Goal: Book appointment/travel/reservation

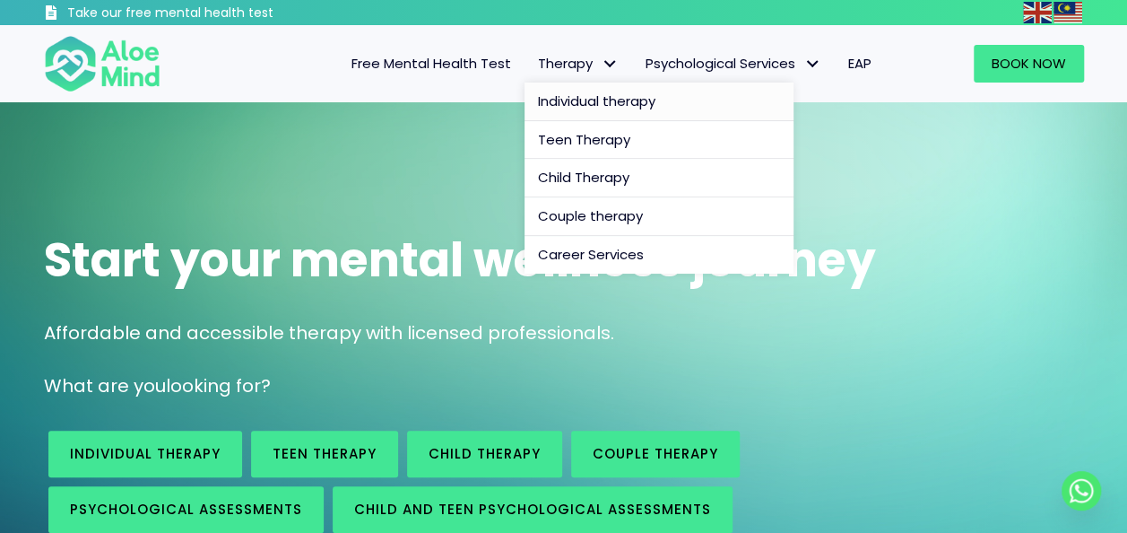
click at [581, 104] on span "Individual therapy" at bounding box center [596, 100] width 117 height 19
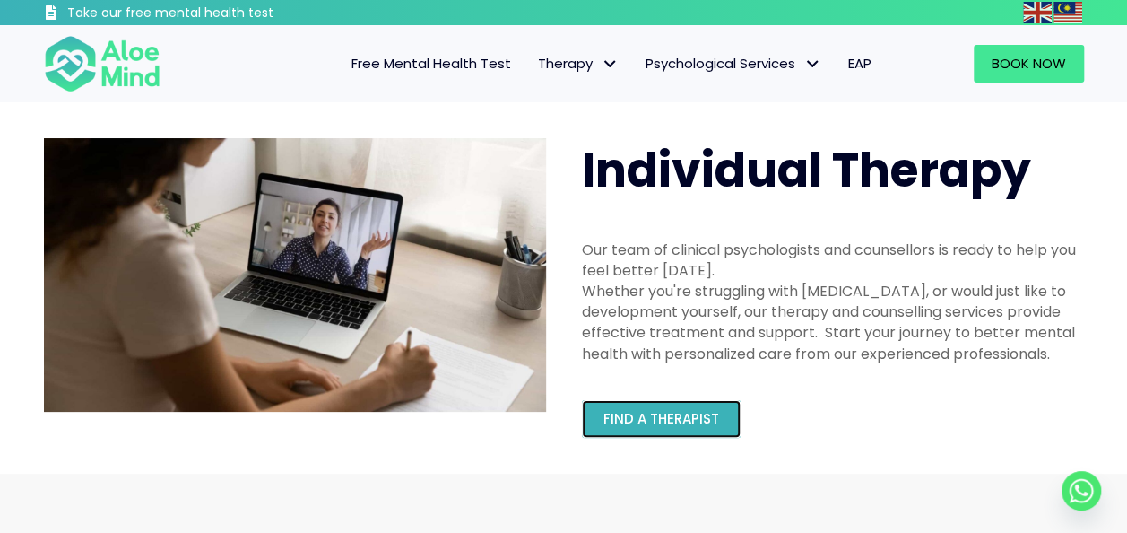
click at [633, 429] on link "Find a therapist" at bounding box center [661, 419] width 159 height 38
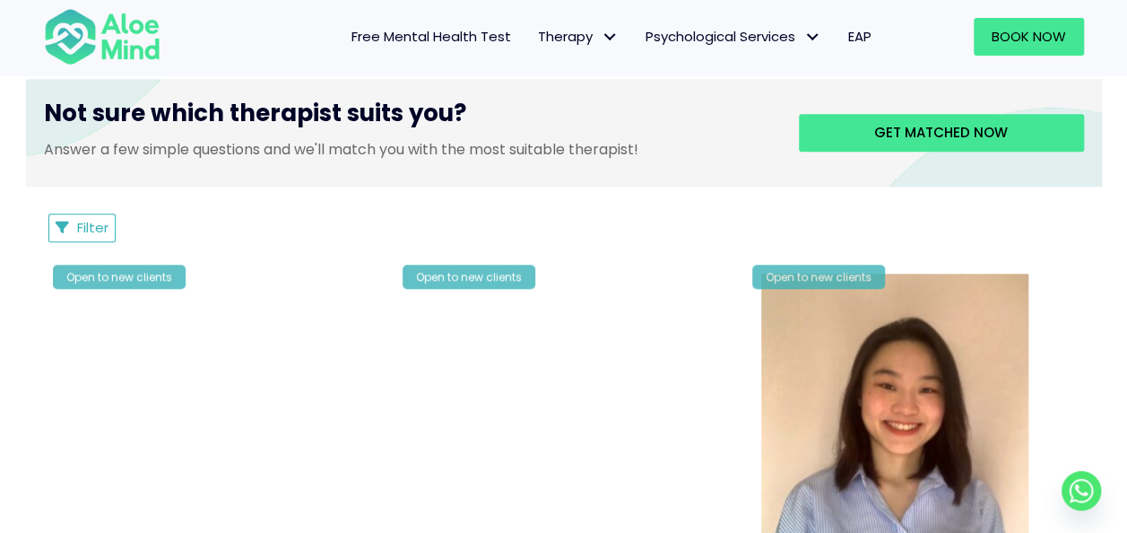
scroll to position [717, 0]
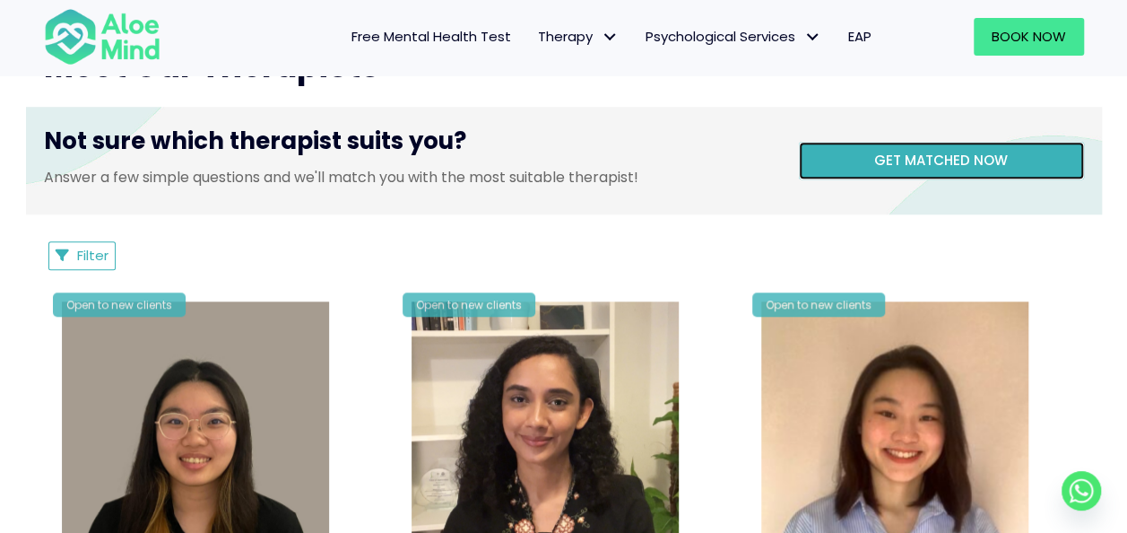
click at [918, 154] on span "Get matched now" at bounding box center [941, 160] width 134 height 19
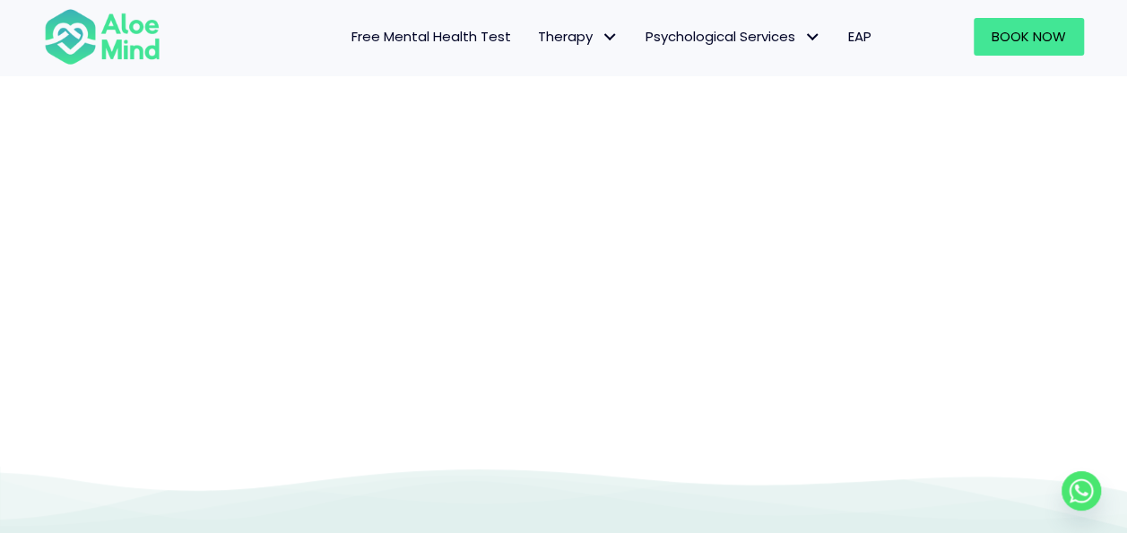
scroll to position [364, 0]
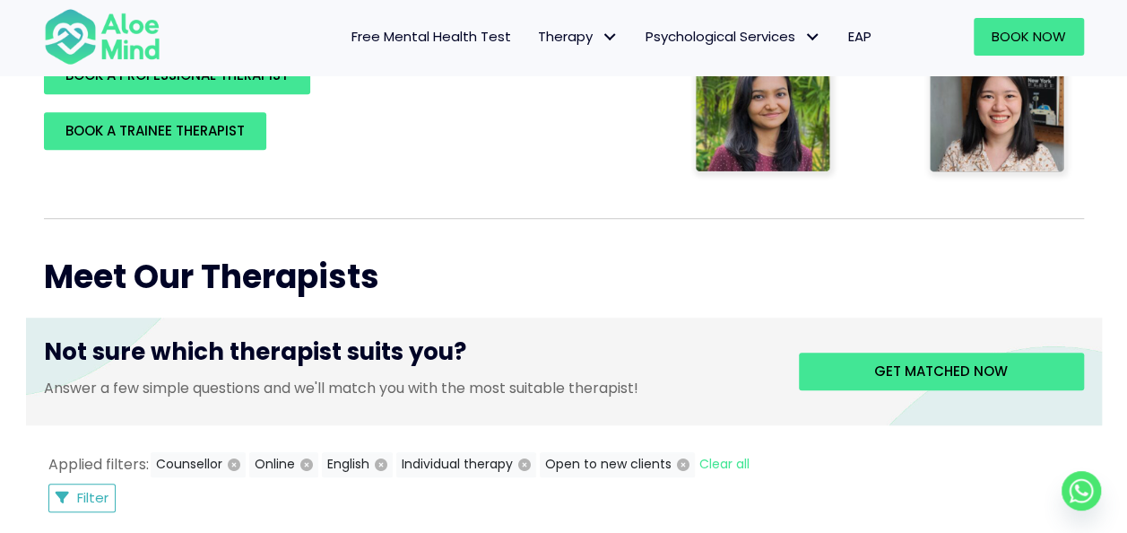
scroll to position [717, 0]
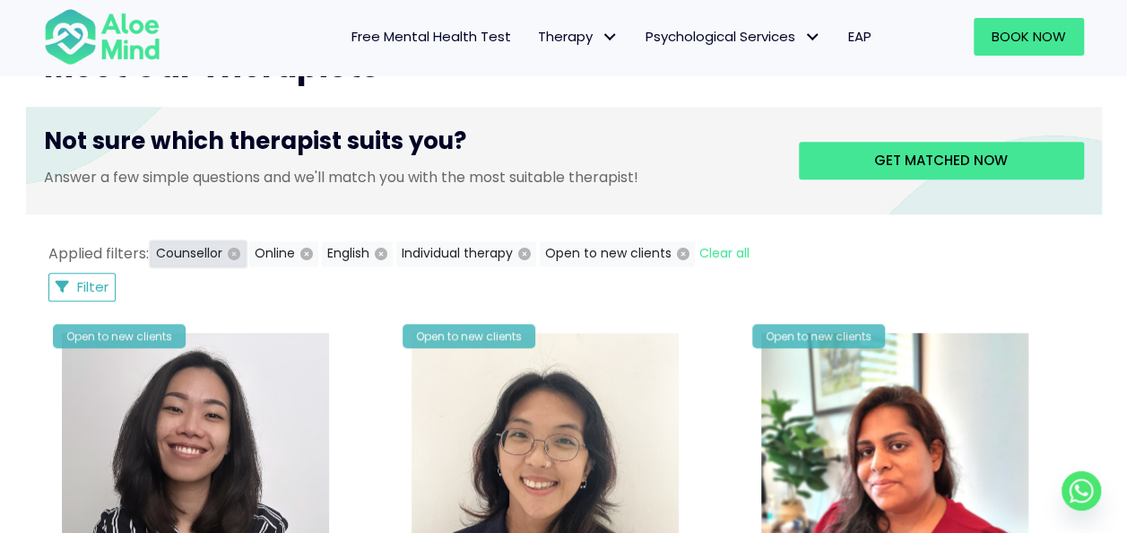
click at [187, 251] on button "Counsellor" at bounding box center [198, 253] width 95 height 25
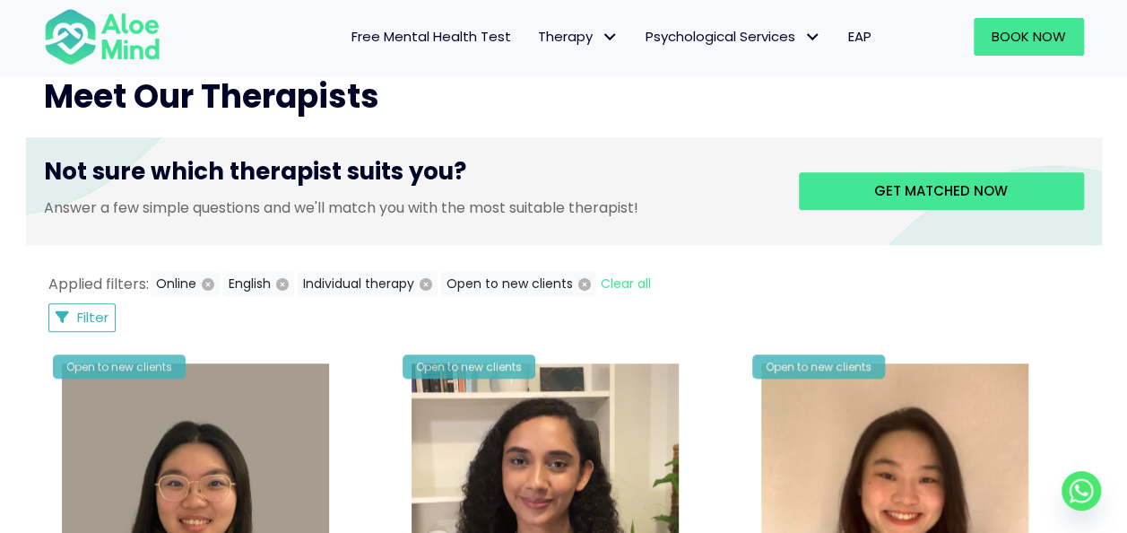
scroll to position [599, 0]
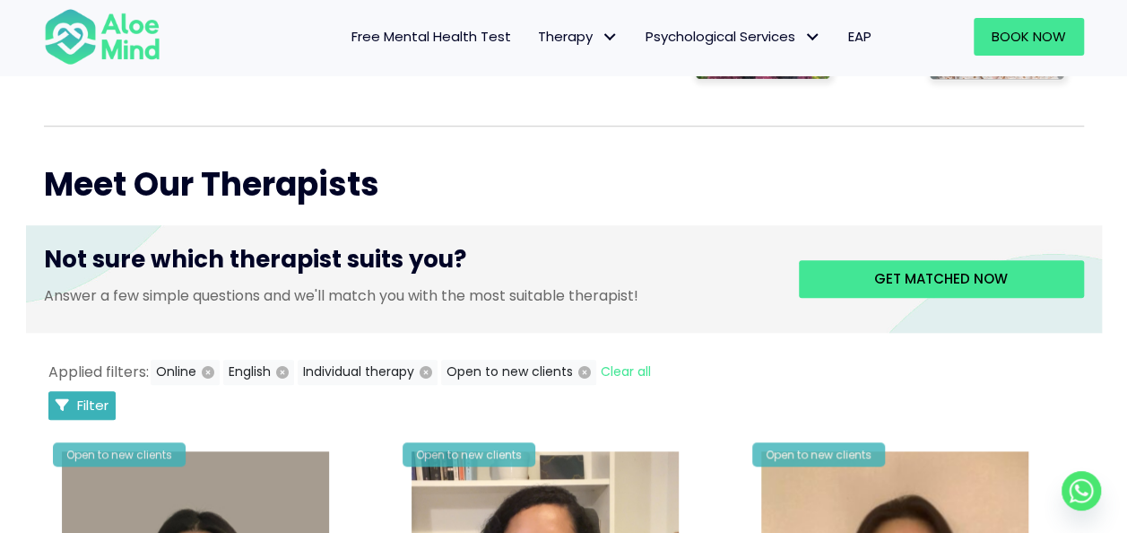
click at [74, 398] on button "Filter" at bounding box center [82, 405] width 68 height 29
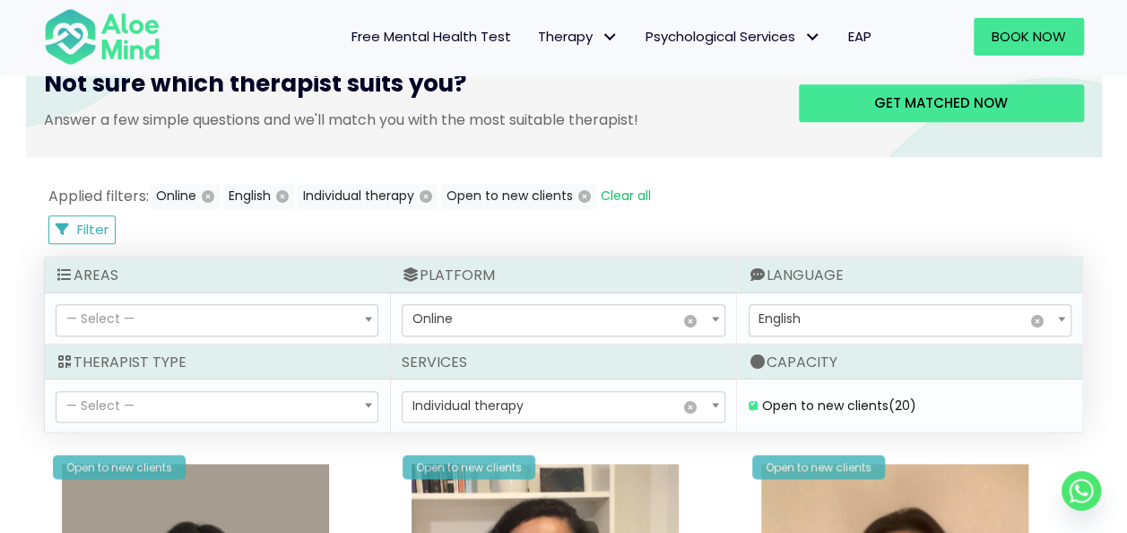
scroll to position [778, 0]
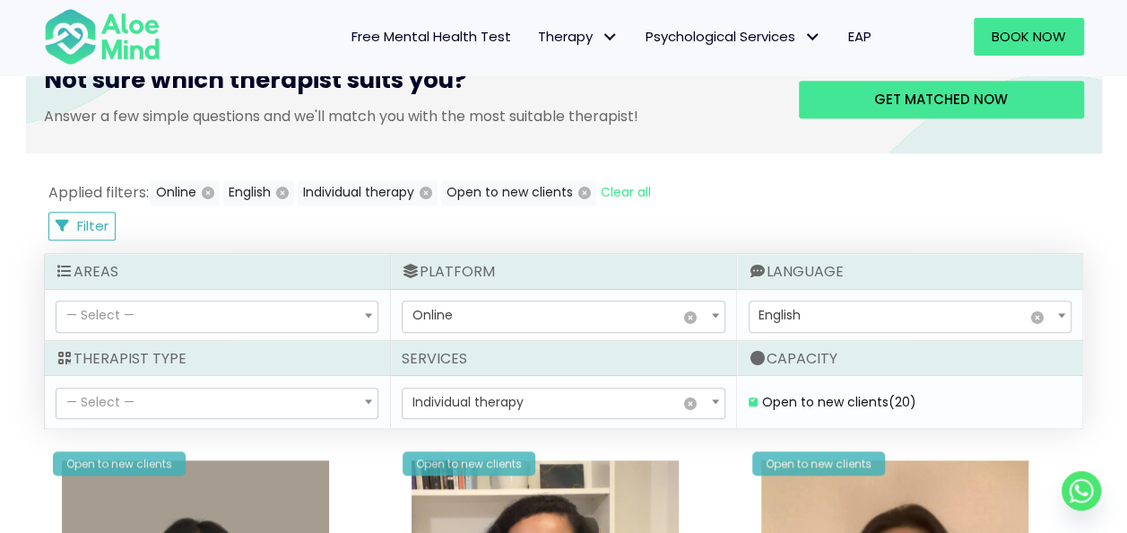
click at [335, 394] on span "— Select —" at bounding box center [216, 403] width 321 height 30
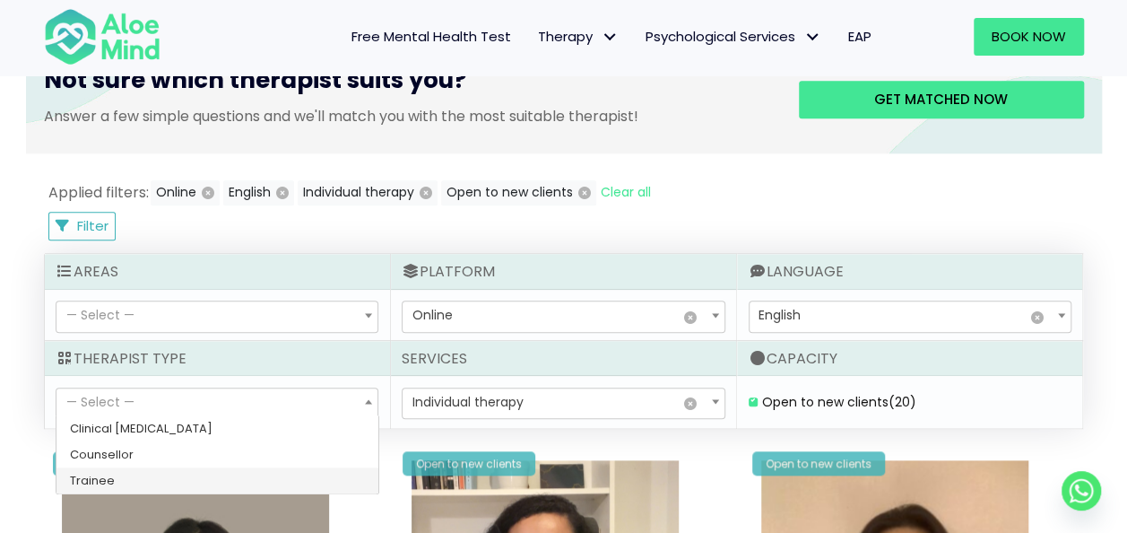
select select "80"
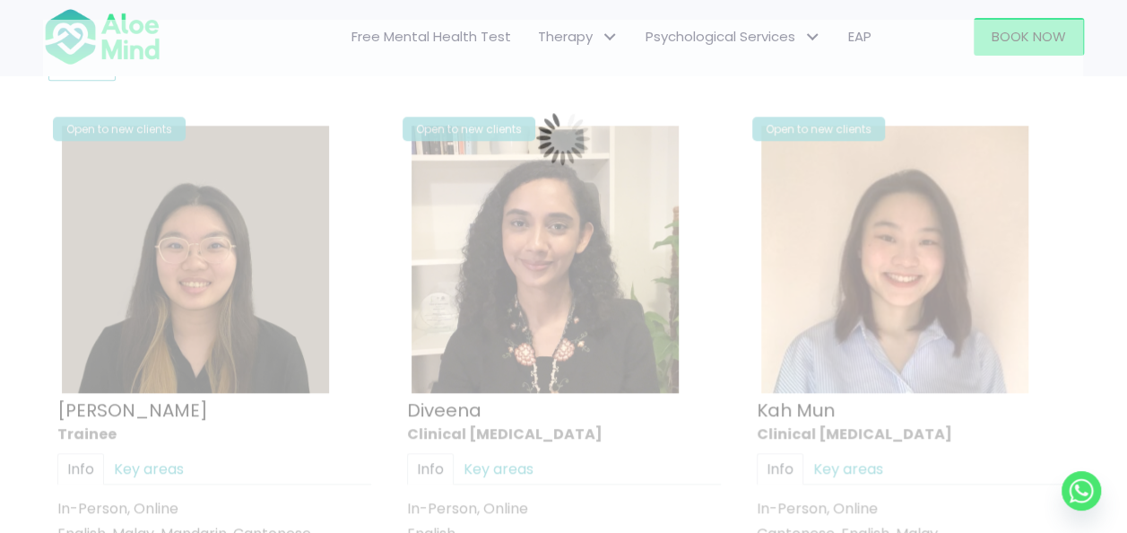
scroll to position [958, 0]
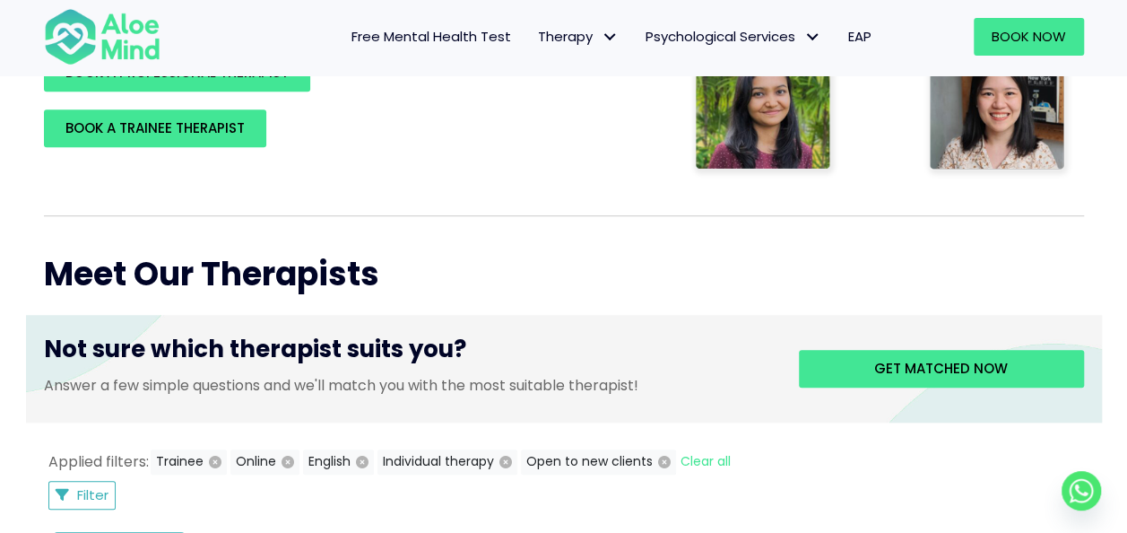
scroll to position [868, 0]
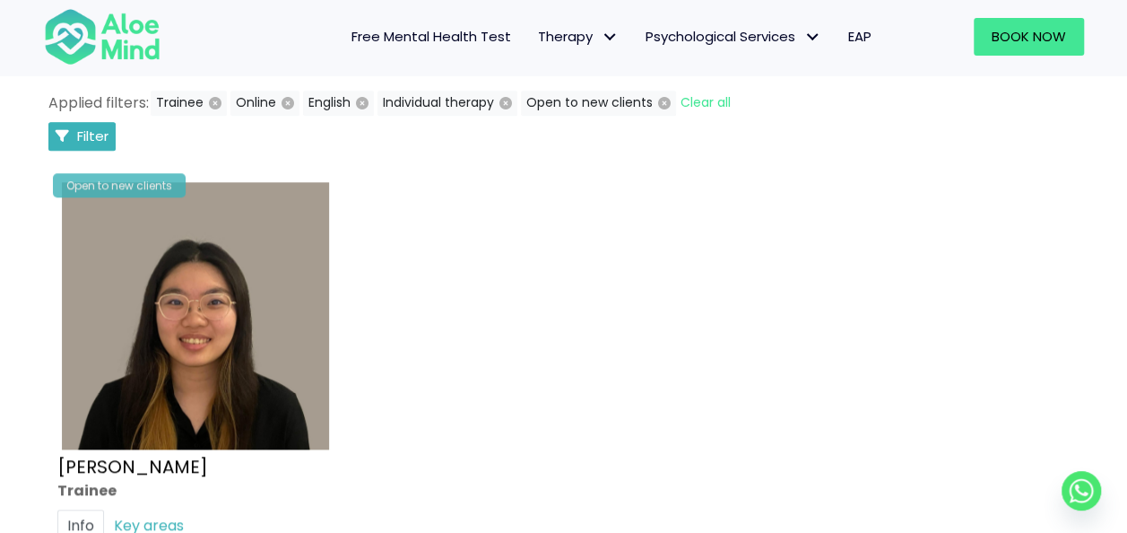
click at [90, 135] on span "Filter" at bounding box center [92, 135] width 31 height 19
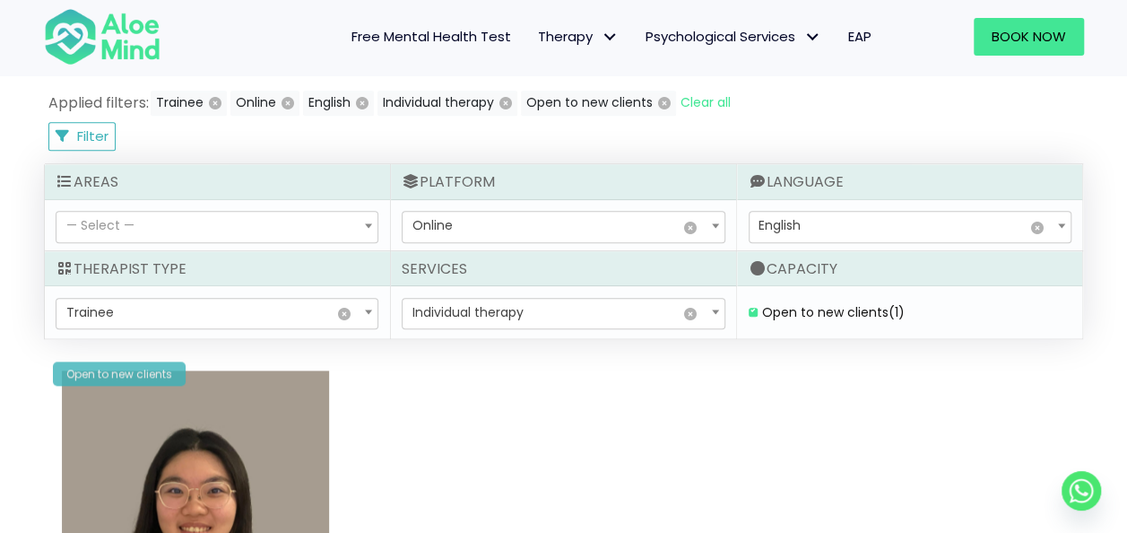
click at [362, 221] on span at bounding box center [369, 225] width 18 height 30
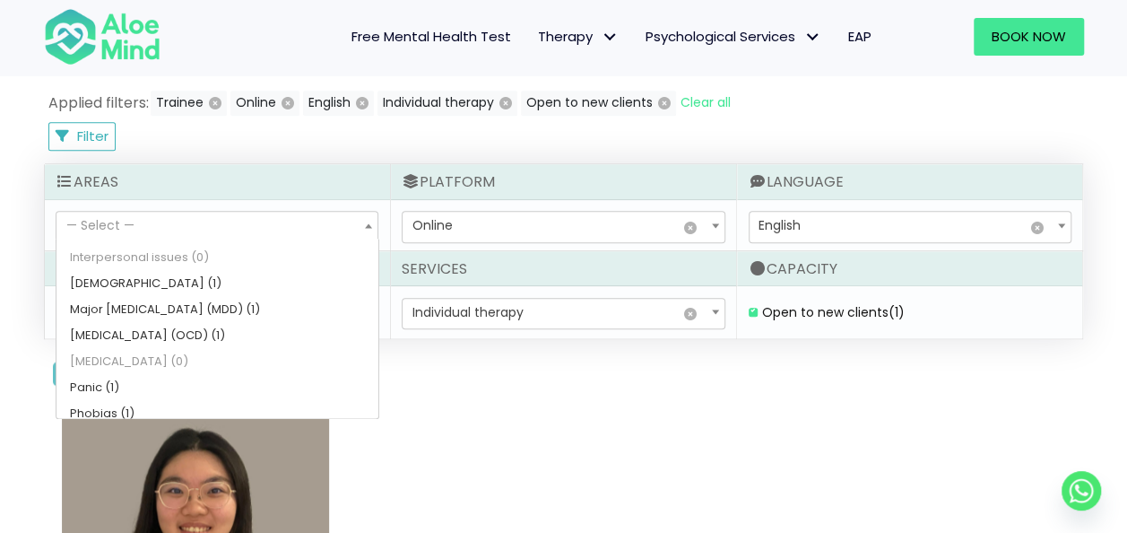
scroll to position [612, 0]
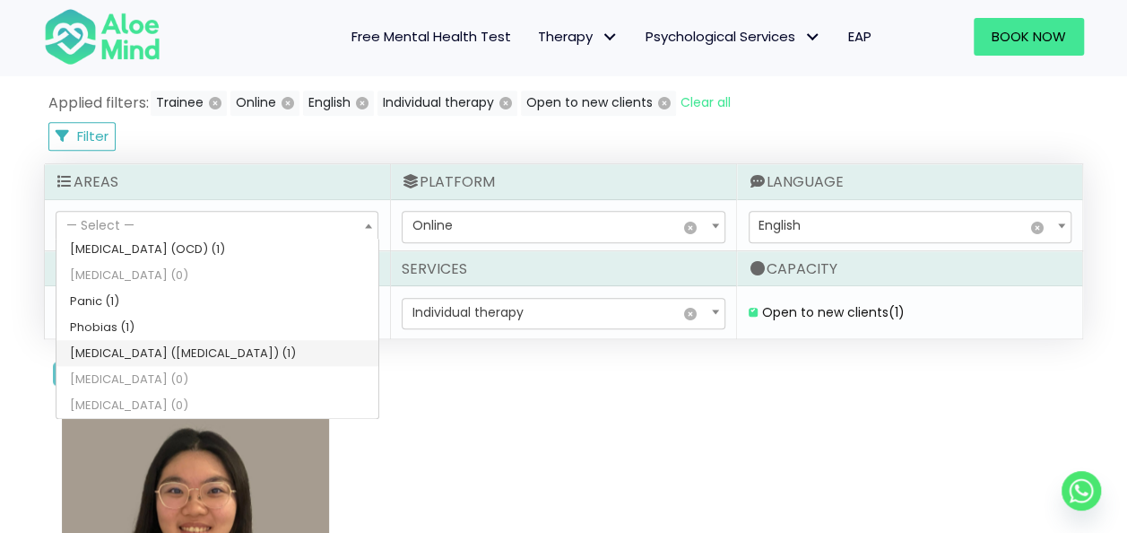
select select "64"
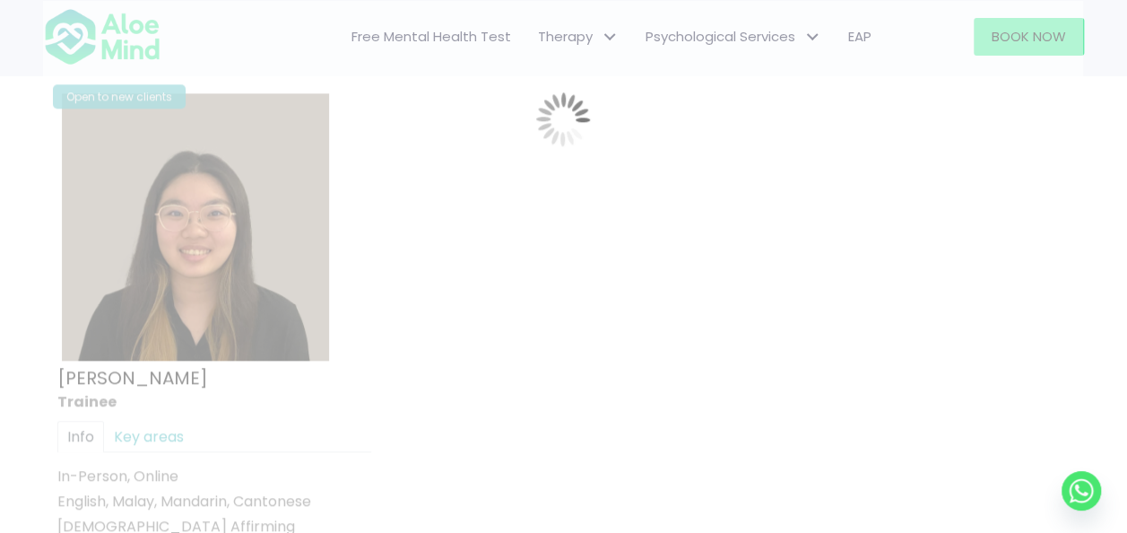
scroll to position [958, 0]
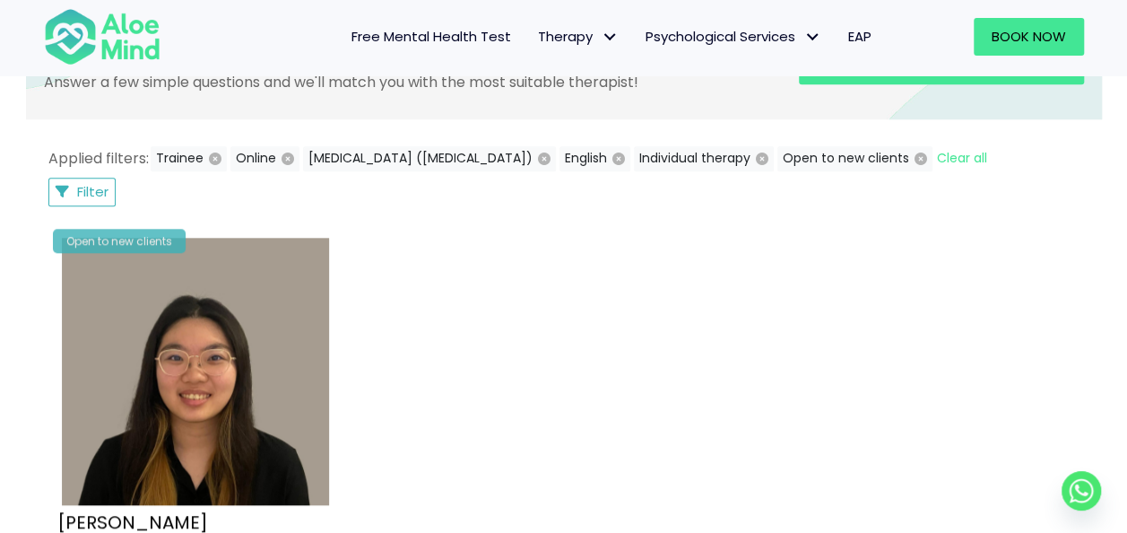
scroll to position [778, 0]
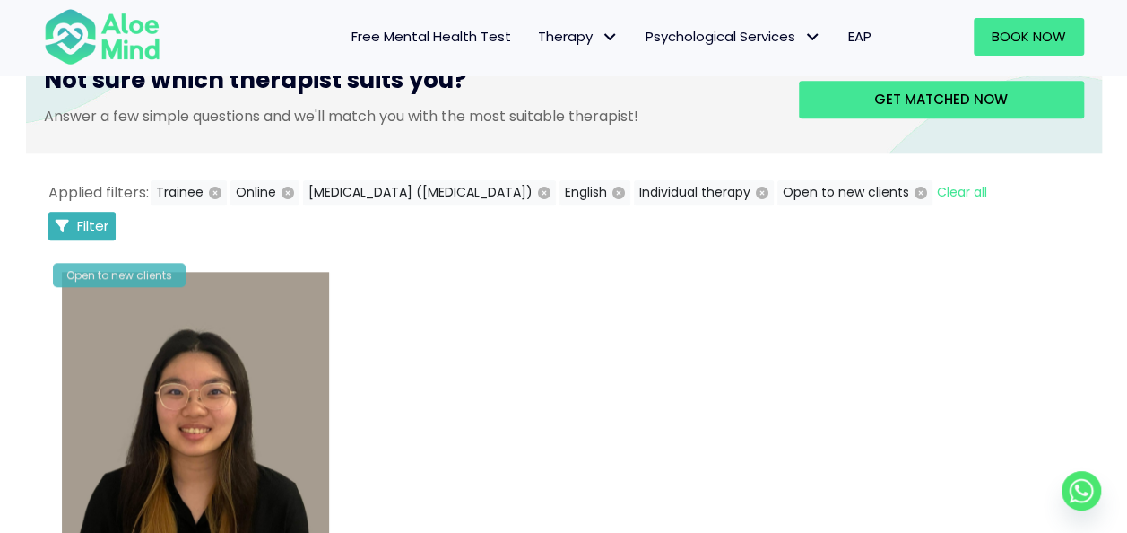
click at [85, 227] on span "Filter" at bounding box center [92, 225] width 31 height 19
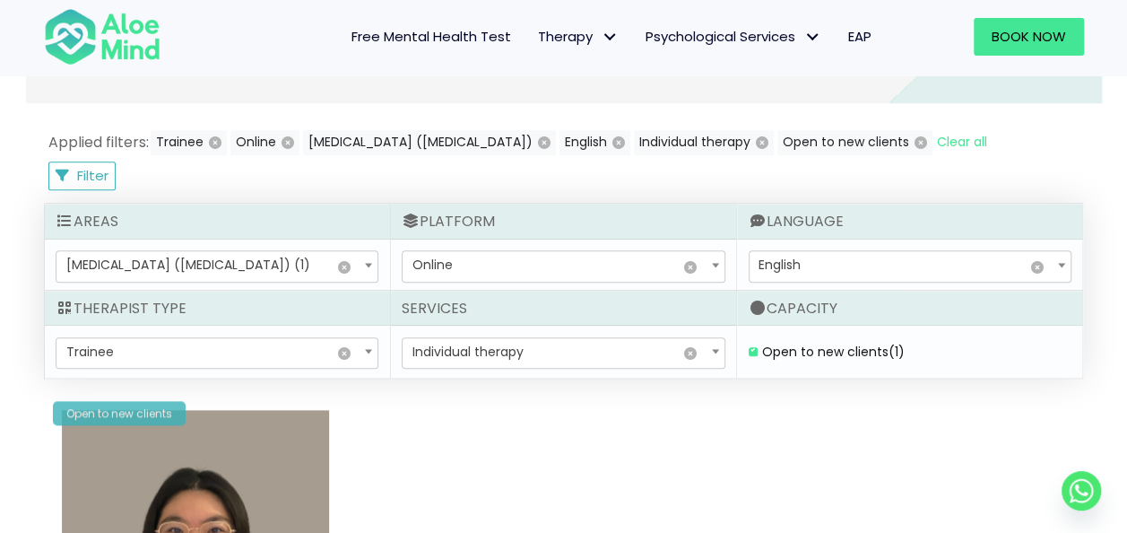
scroll to position [868, 0]
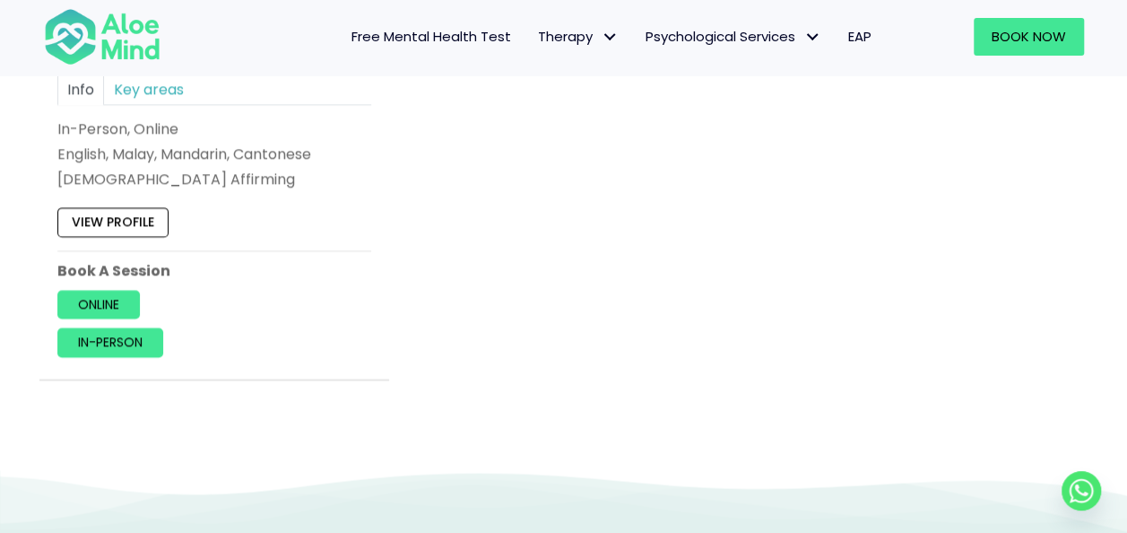
scroll to position [1496, 0]
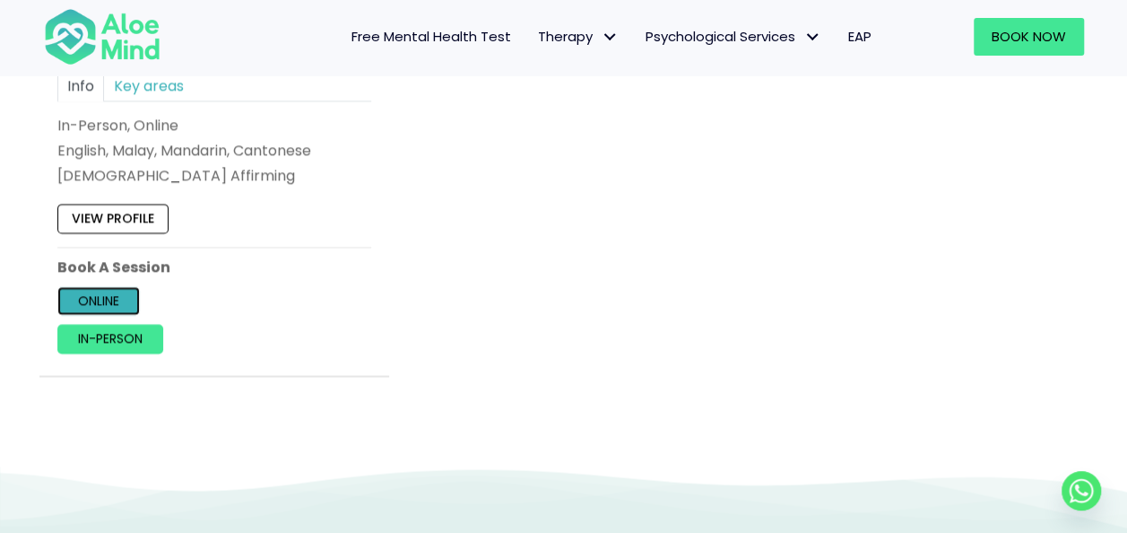
click at [100, 289] on link "Online" at bounding box center [98, 299] width 82 height 29
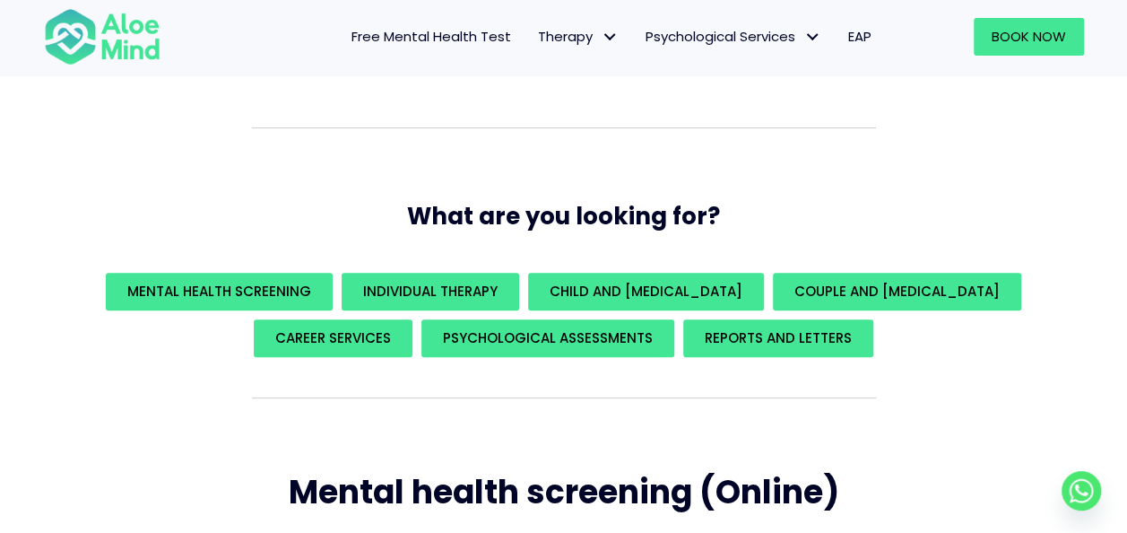
scroll to position [179, 0]
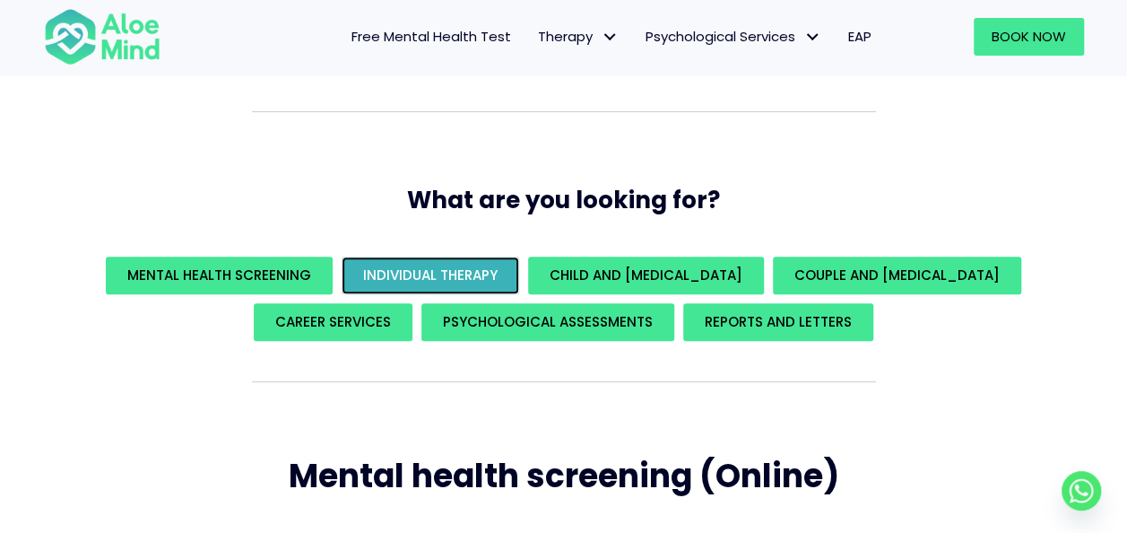
click at [484, 273] on span "Individual Therapy" at bounding box center [430, 274] width 135 height 19
